Goal: Transaction & Acquisition: Book appointment/travel/reservation

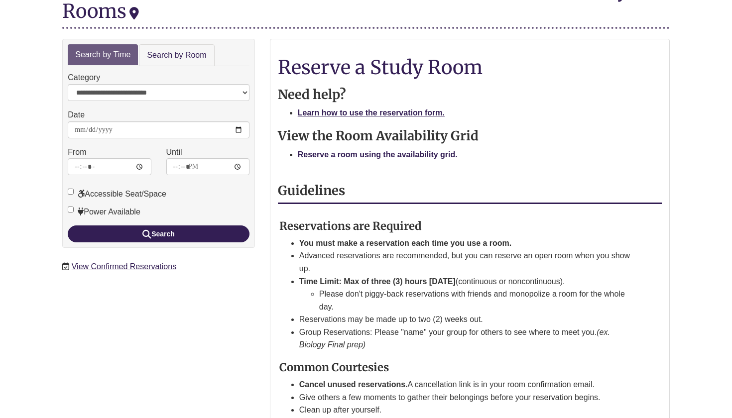
scroll to position [128, 0]
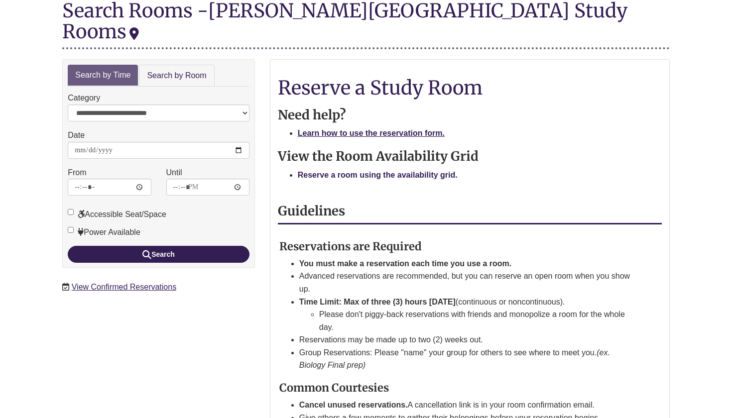
click at [389, 171] on strong "Reserve a room using the availability grid." at bounding box center [378, 175] width 160 height 8
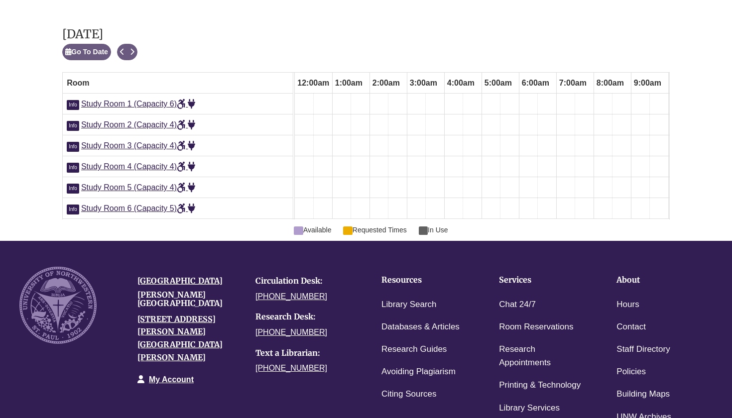
scroll to position [0, 522]
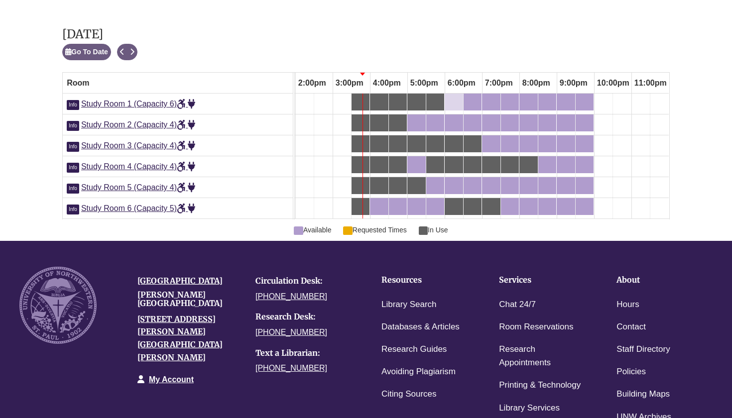
click at [454, 97] on div "6:00pm Tuesday, September 9, 2025 - Study Room 1 - Available" at bounding box center [453, 102] width 16 height 11
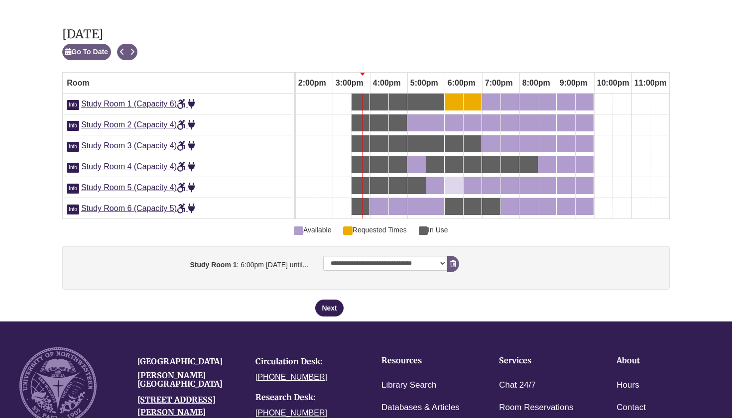
click at [452, 180] on div "6:00pm Tuesday, September 9, 2025 - Study Room 5 - Available" at bounding box center [453, 185] width 16 height 11
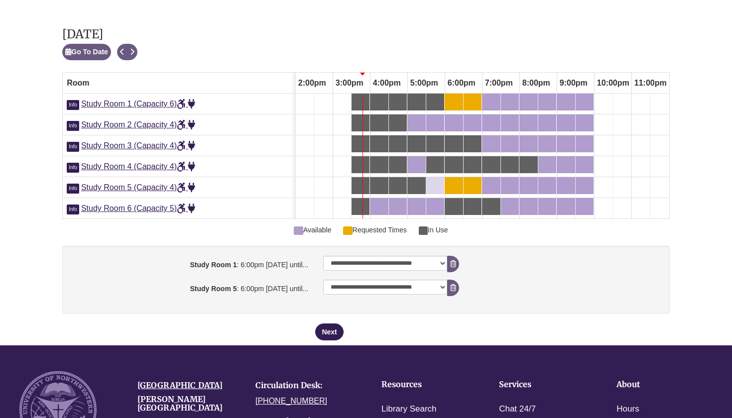
click at [438, 180] on div "5:30pm Tuesday, September 9, 2025 - Study Room 5 - Available" at bounding box center [435, 185] width 16 height 11
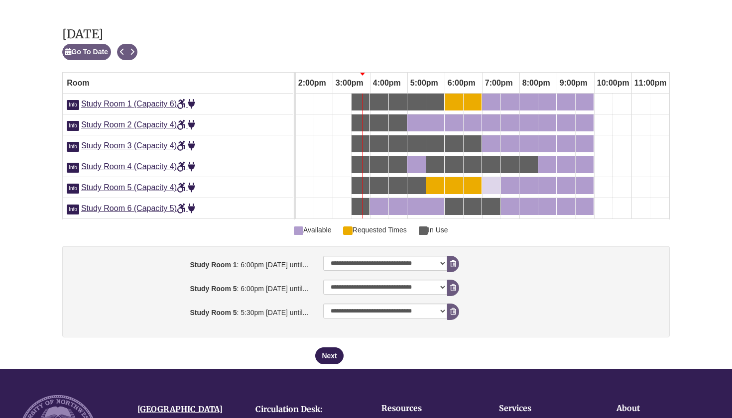
click at [484, 180] on div "7:00pm Tuesday, September 9, 2025 - Study Room 5 - Available" at bounding box center [485, 185] width 4 height 11
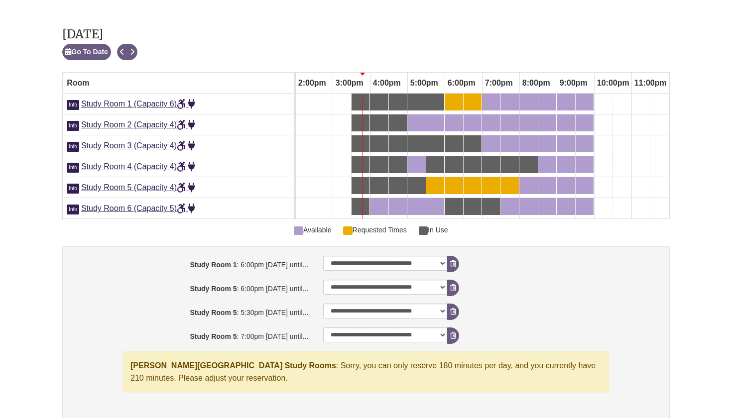
click at [432, 180] on div "5:30pm Tuesday, September 9, 2025 - Study Room 5 - Available" at bounding box center [435, 185] width 16 height 11
click at [506, 180] on div "7:30pm Tuesday, September 9, 2025 - Study Room 5 - Available" at bounding box center [504, 185] width 4 height 11
click at [495, 180] on div "7:00pm Tuesday, September 9, 2025 - Study Room 5 - Available" at bounding box center [491, 185] width 16 height 11
click at [451, 260] on icon "booking form" at bounding box center [453, 263] width 6 height 7
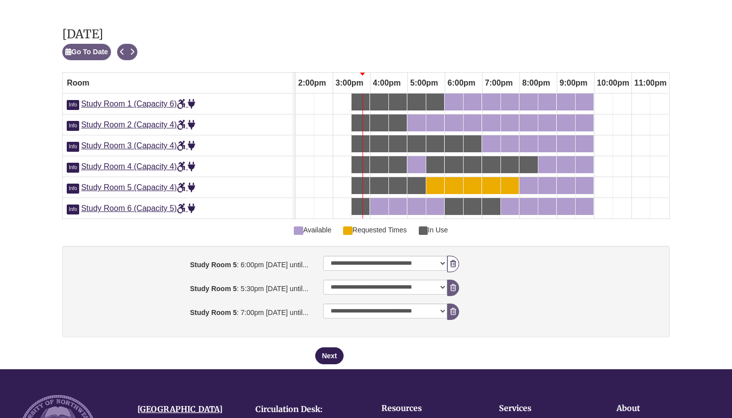
click at [451, 260] on icon "booking form" at bounding box center [453, 263] width 6 height 7
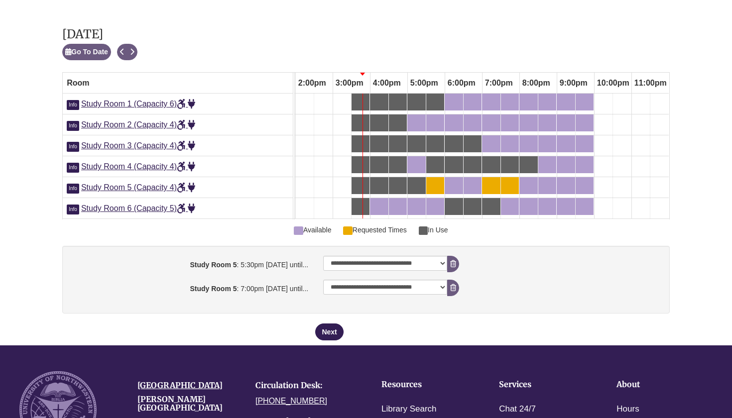
click at [451, 260] on icon "booking form" at bounding box center [453, 263] width 6 height 7
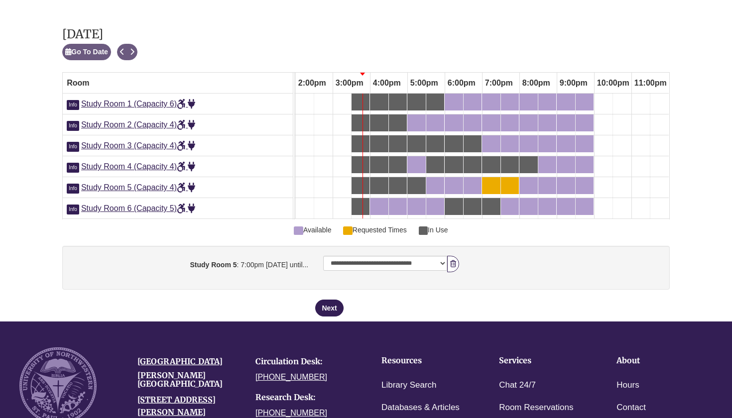
click at [451, 256] on button "Remove Pending Reservation" at bounding box center [453, 264] width 12 height 16
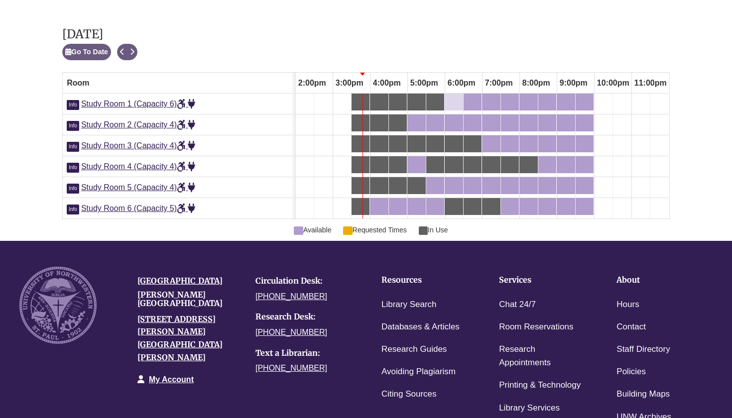
click at [455, 97] on div "6:00pm Tuesday, September 9, 2025 - Study Room 1 - Available" at bounding box center [453, 102] width 16 height 11
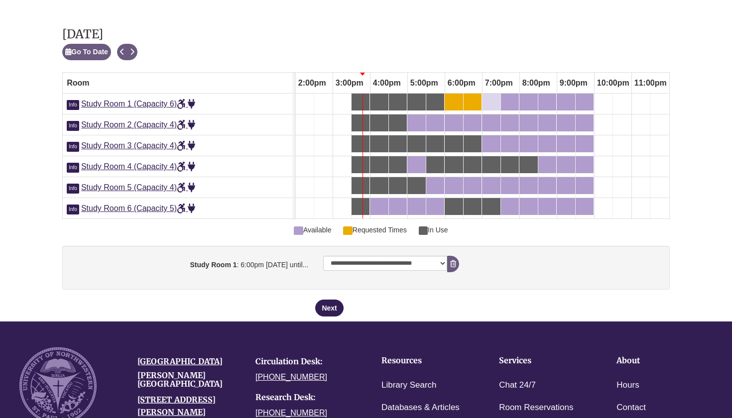
click at [498, 97] on div "7:00pm Tuesday, September 9, 2025 - Study Room 1 - Available" at bounding box center [491, 102] width 16 height 11
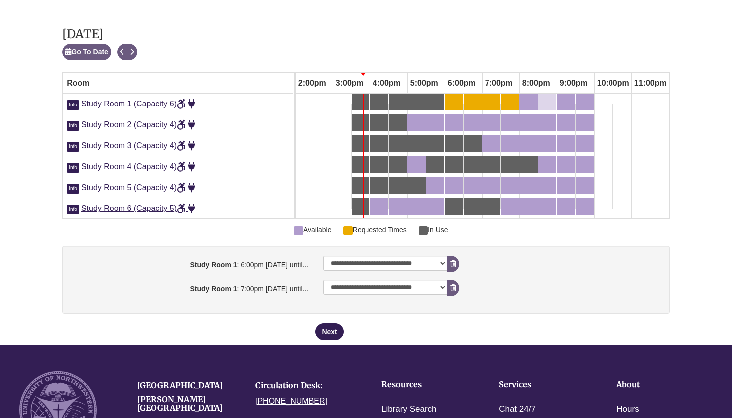
click at [551, 97] on div "8:30pm Tuesday, September 9, 2025 - Study Room 1 - Available" at bounding box center [547, 102] width 16 height 11
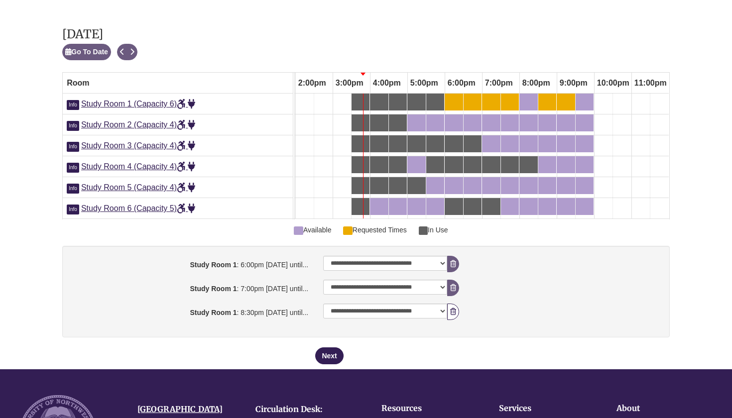
click at [451, 308] on icon "booking form" at bounding box center [453, 311] width 6 height 7
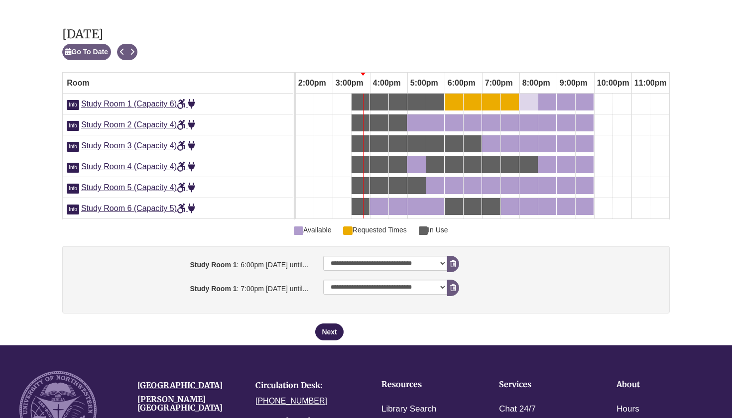
click at [527, 94] on link "8:00pm Tuesday, September 9, 2025 - Study Room 1 - Available" at bounding box center [528, 102] width 18 height 17
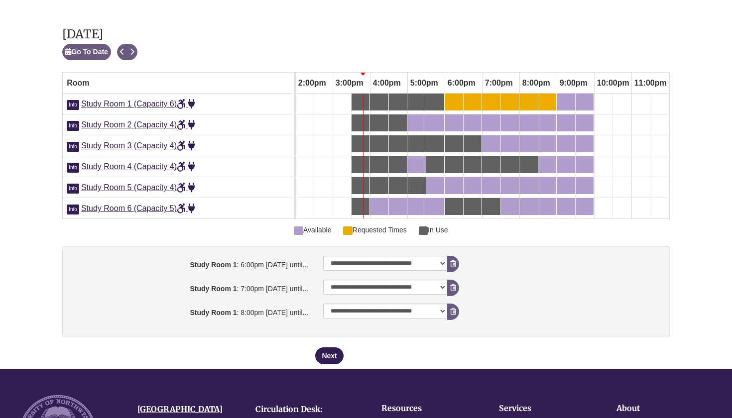
scroll to position [589, 0]
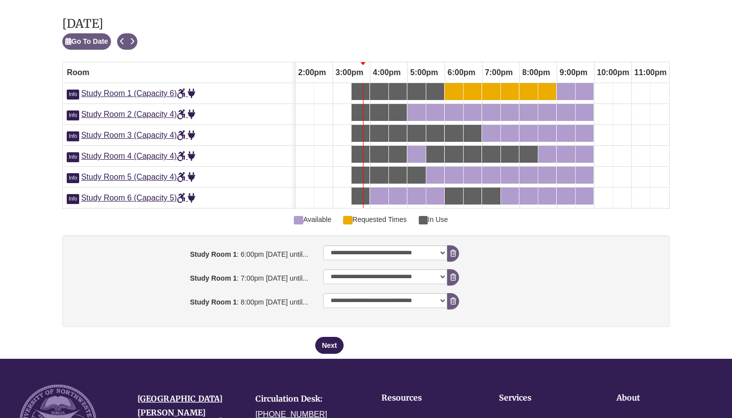
click at [546, 86] on div "8:30pm Tuesday, September 9, 2025 - Study Room 1 - Available" at bounding box center [547, 91] width 16 height 11
click at [457, 293] on button "Remove Pending Reservation" at bounding box center [453, 301] width 12 height 16
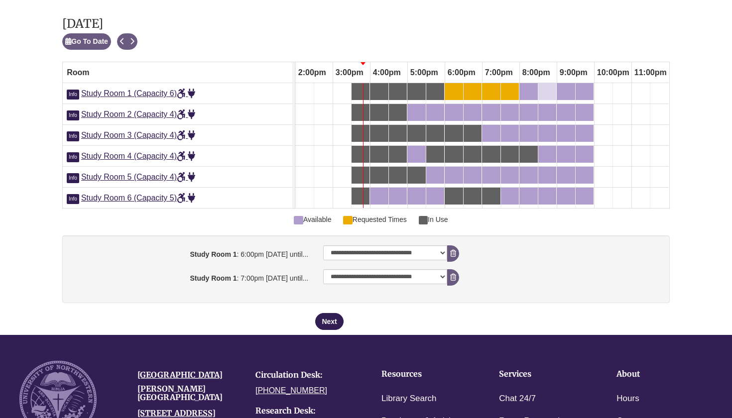
click at [555, 86] on div "8:30pm Tuesday, September 9, 2025 - Study Room 1 - Requested Times" at bounding box center [547, 91] width 16 height 11
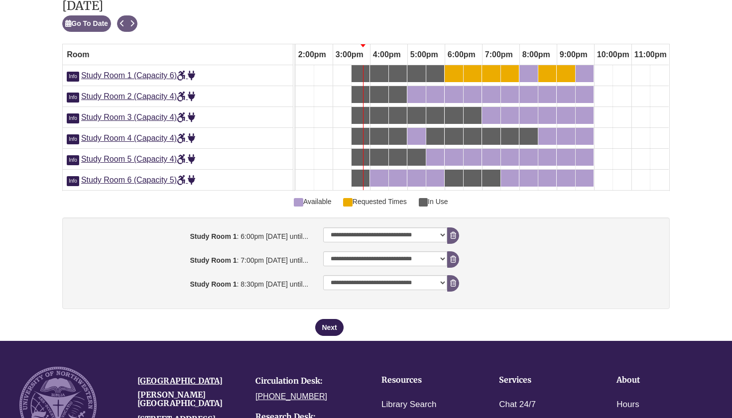
scroll to position [615, 0]
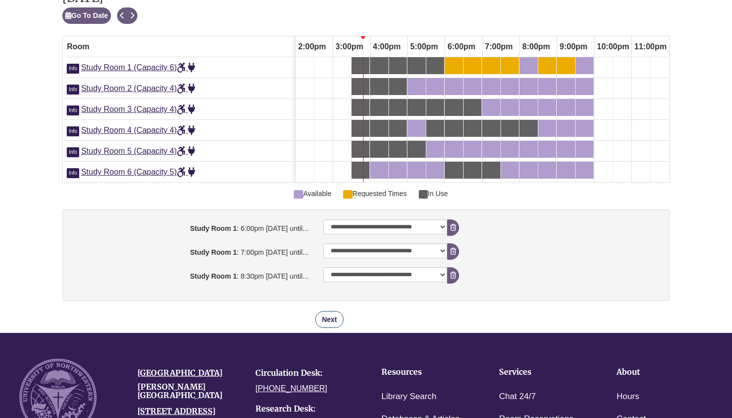
click at [333, 311] on button "Next" at bounding box center [329, 319] width 28 height 17
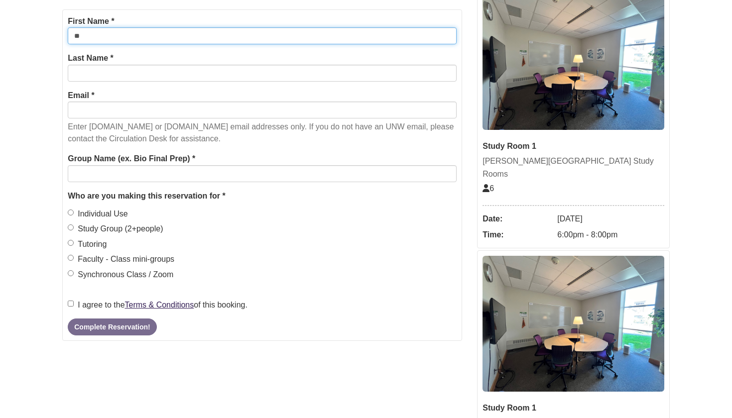
scroll to position [195, 0]
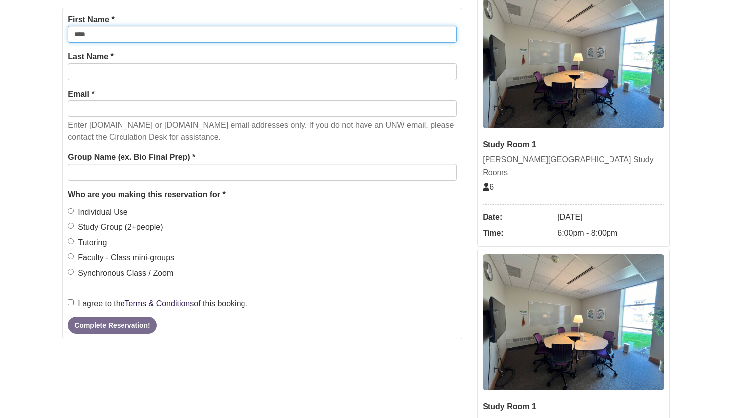
type input "****"
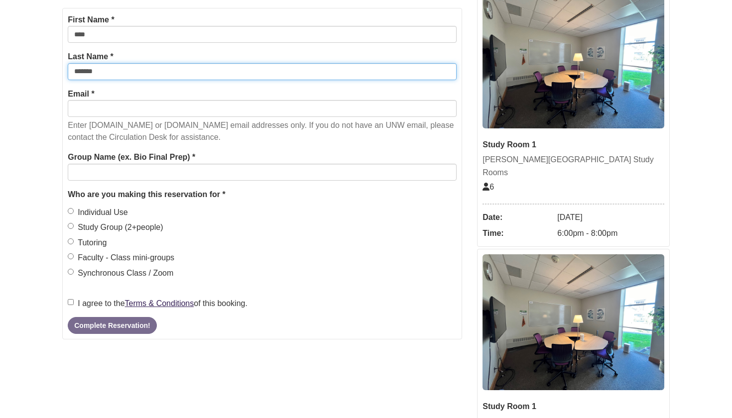
type input "*******"
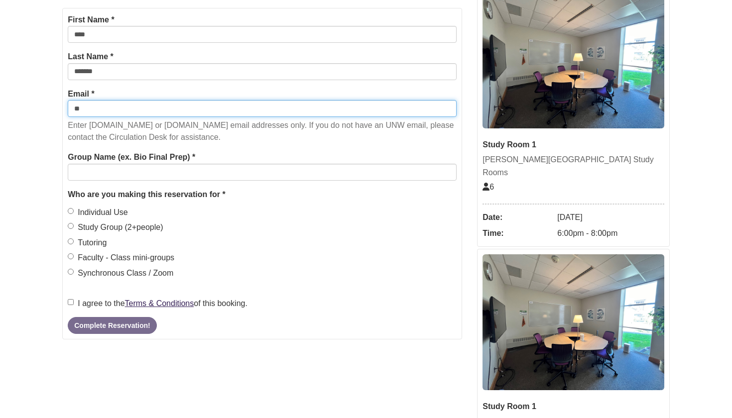
type input "*"
type input "**********"
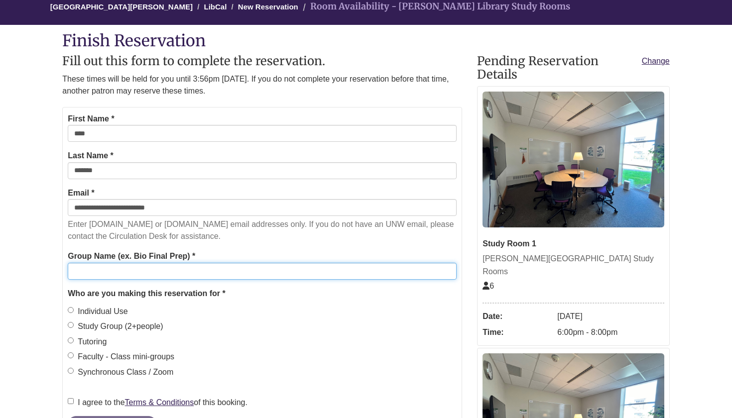
scroll to position [101, 0]
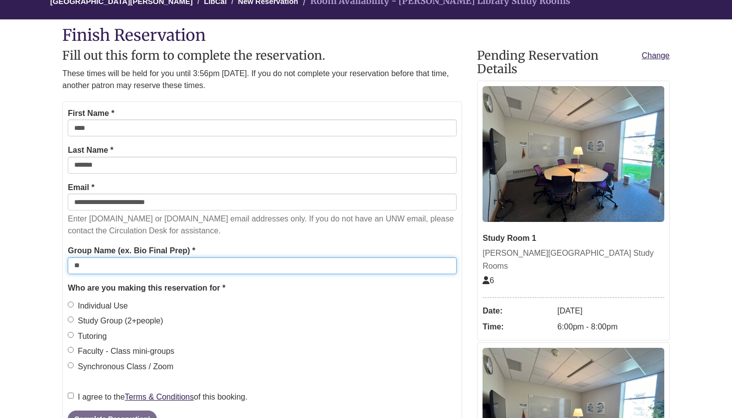
type input "*"
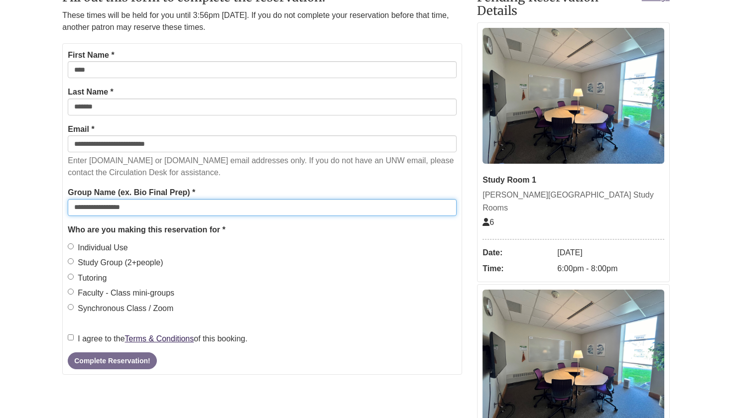
scroll to position [171, 0]
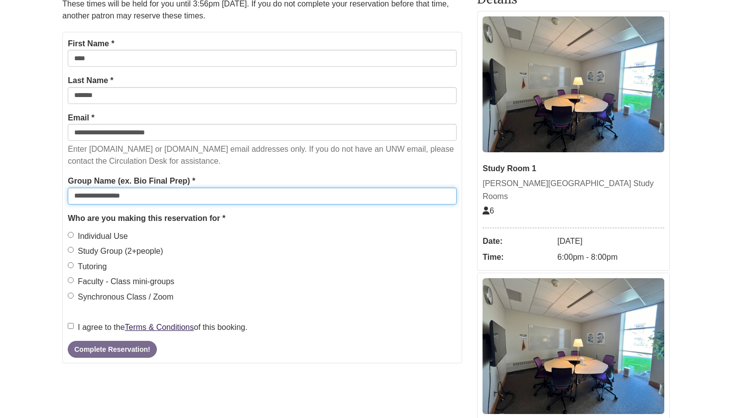
type input "**********"
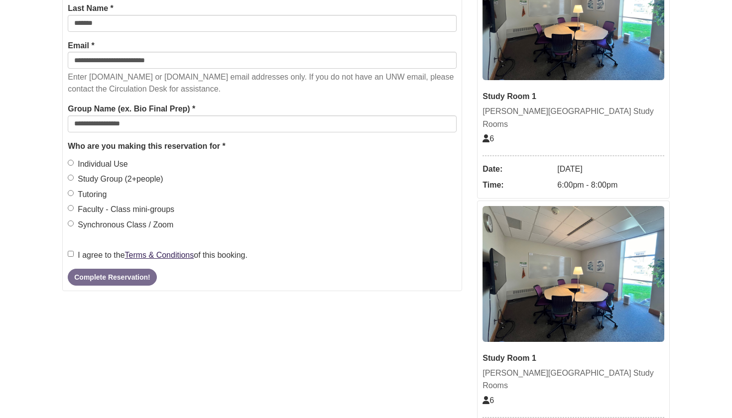
scroll to position [255, 0]
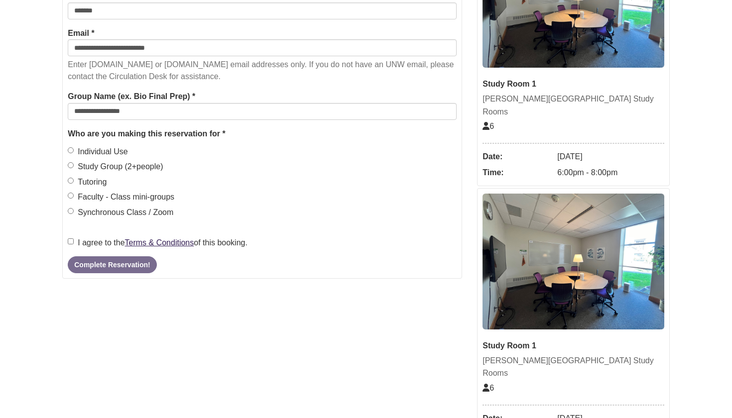
click at [69, 236] on label "I agree to the Terms & Conditions of this booking." at bounding box center [158, 242] width 180 height 13
click at [134, 263] on button "Complete Reservation!" at bounding box center [112, 264] width 89 height 17
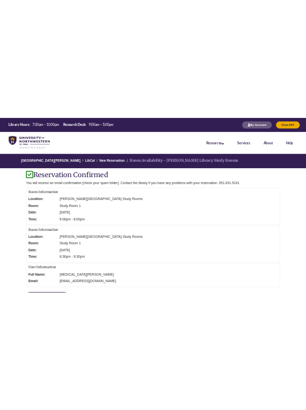
scroll to position [0, 0]
